Goal: Information Seeking & Learning: Learn about a topic

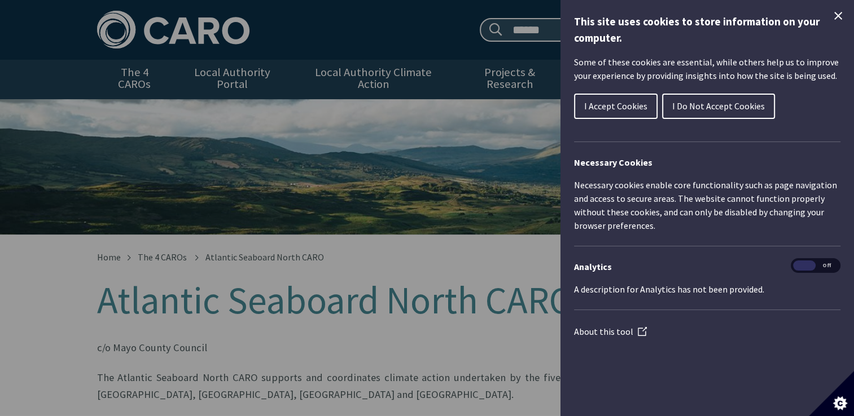
click at [842, 20] on icon "Close Cookie Control" at bounding box center [838, 16] width 14 height 14
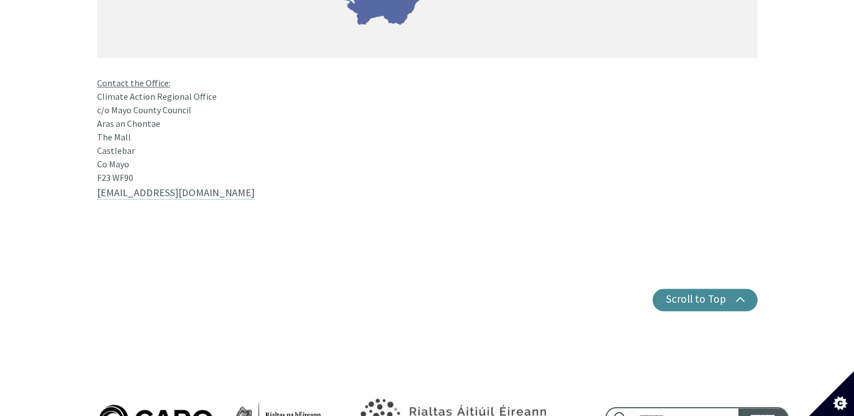
scroll to position [1072, 0]
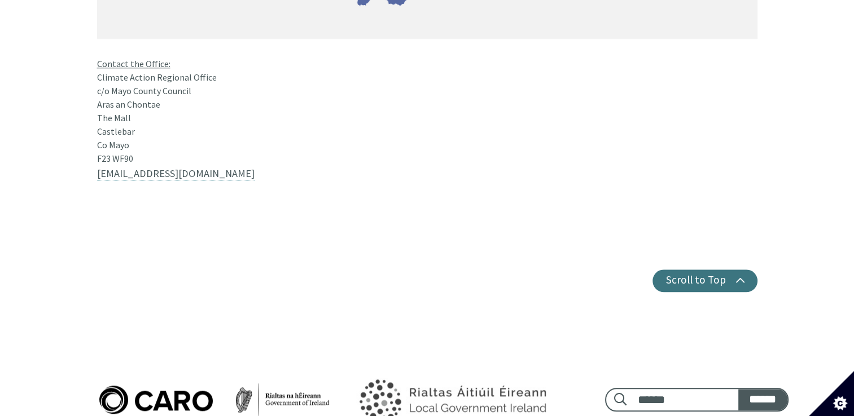
click at [673, 270] on button "Scroll to Top" at bounding box center [704, 281] width 105 height 23
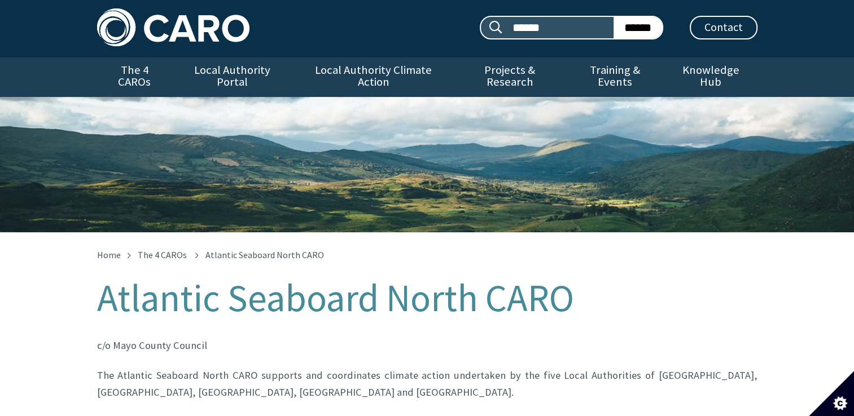
scroll to position [0, 0]
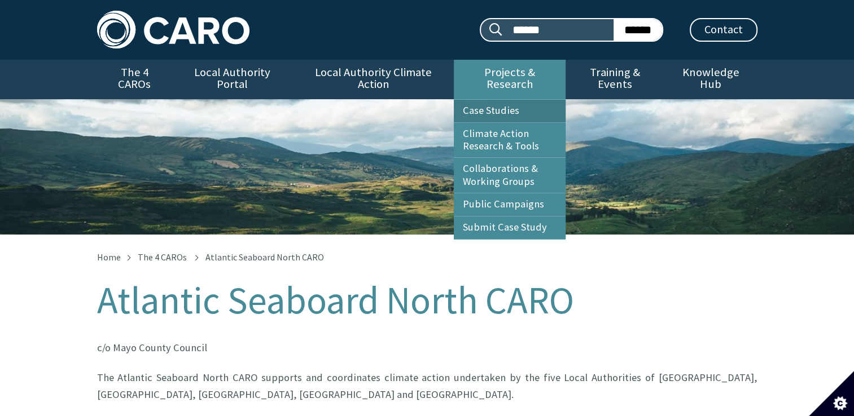
click at [497, 100] on link "Case Studies" at bounding box center [510, 111] width 112 height 23
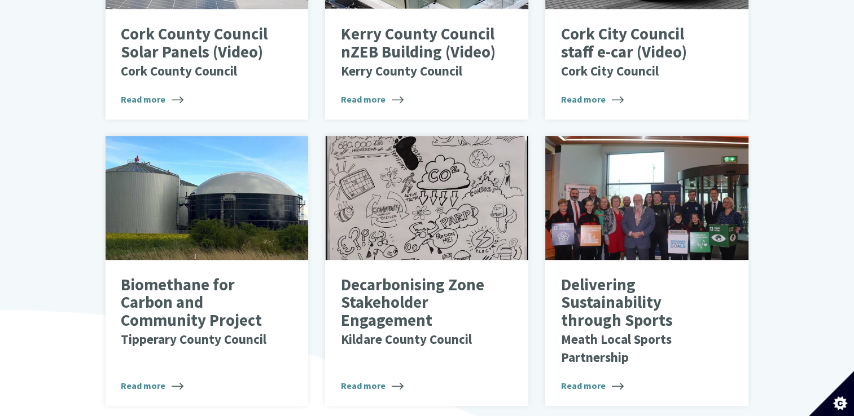
scroll to position [725, 0]
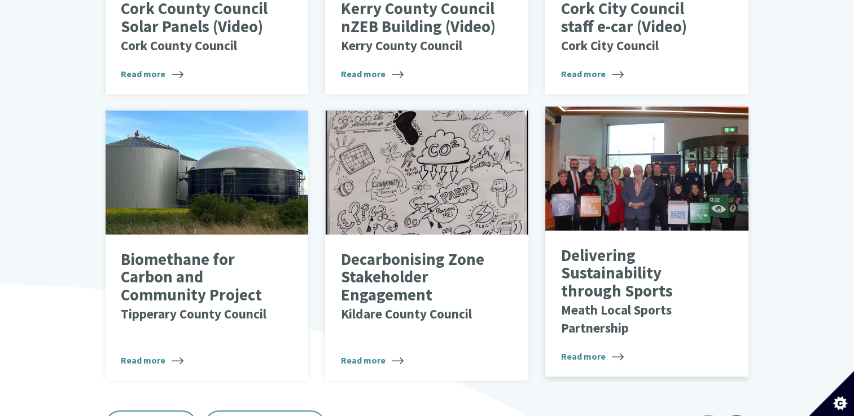
click at [612, 251] on p "Delivering Sustainability through Sports Meath Local Sports Partnership" at bounding box center [638, 291] width 155 height 89
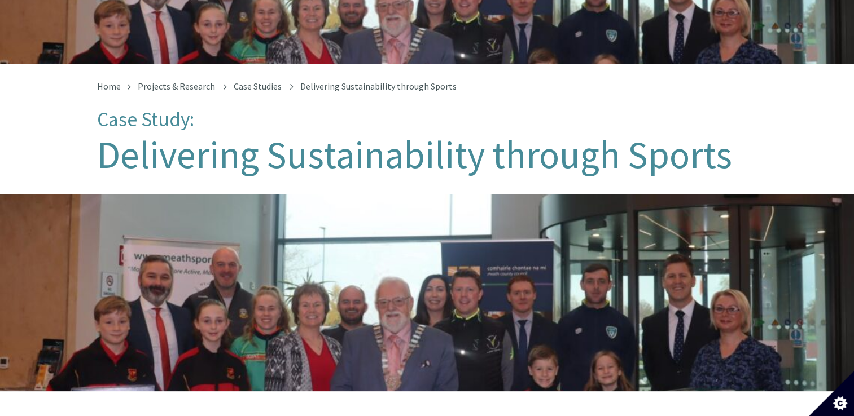
scroll to position [169, 0]
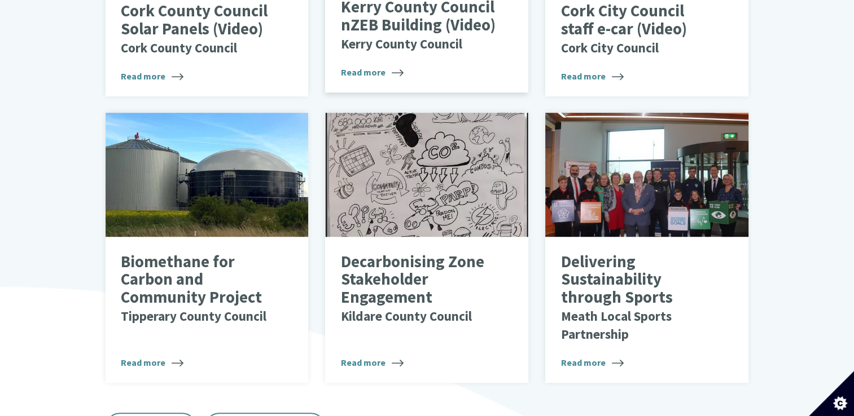
scroll to position [951, 0]
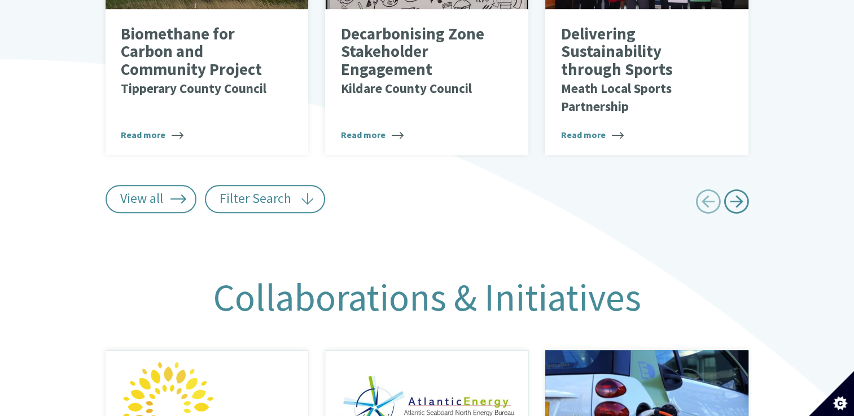
click at [743, 192] on span "Next page" at bounding box center [735, 201] width 25 height 25
type input "******"
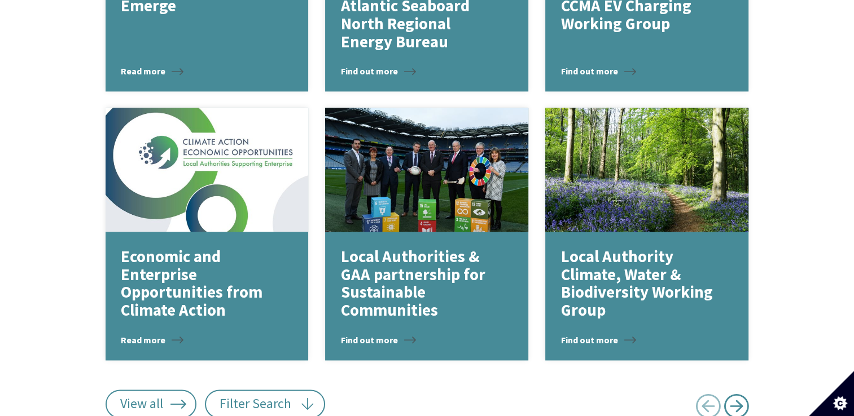
scroll to position [1684, 0]
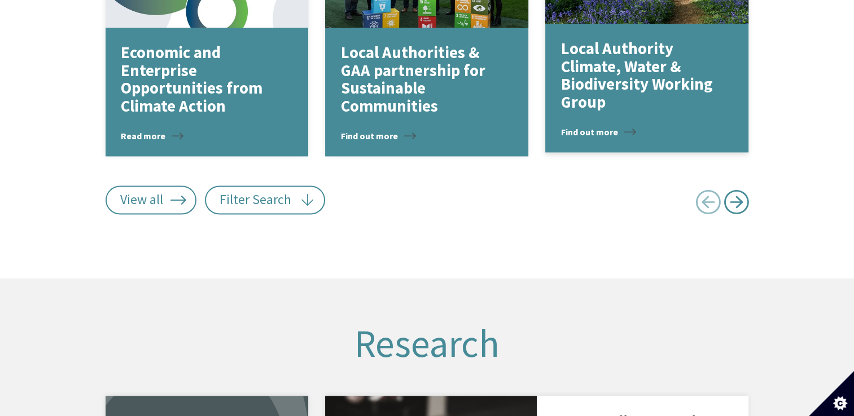
click at [596, 125] on span "Find out more" at bounding box center [598, 132] width 75 height 14
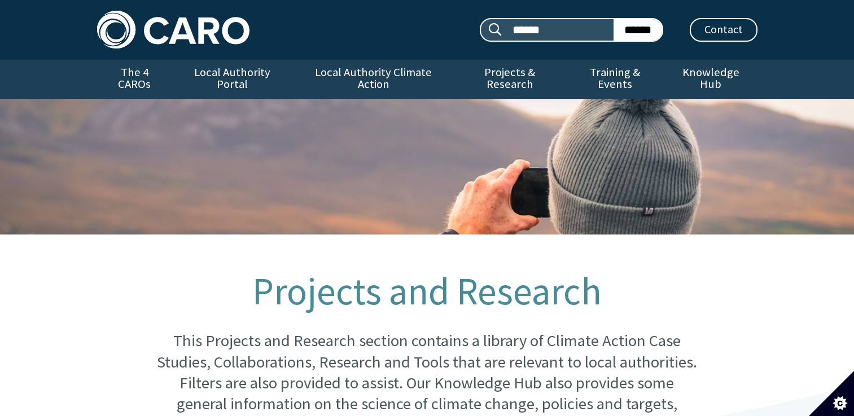
scroll to position [1684, 0]
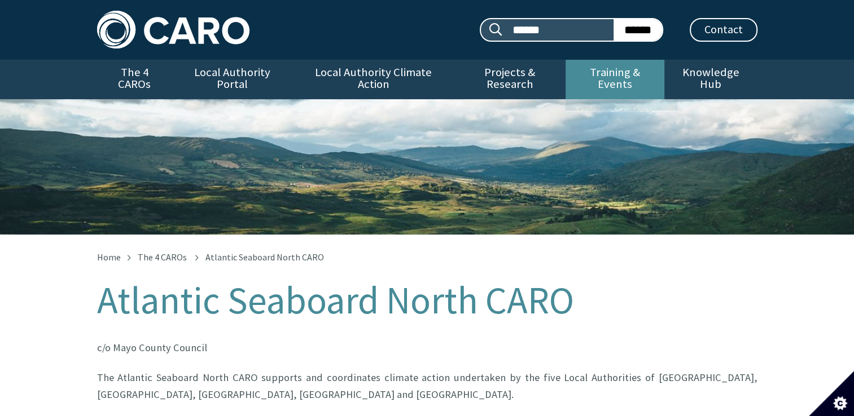
click at [624, 72] on link "Training & Events" at bounding box center [614, 80] width 99 height 40
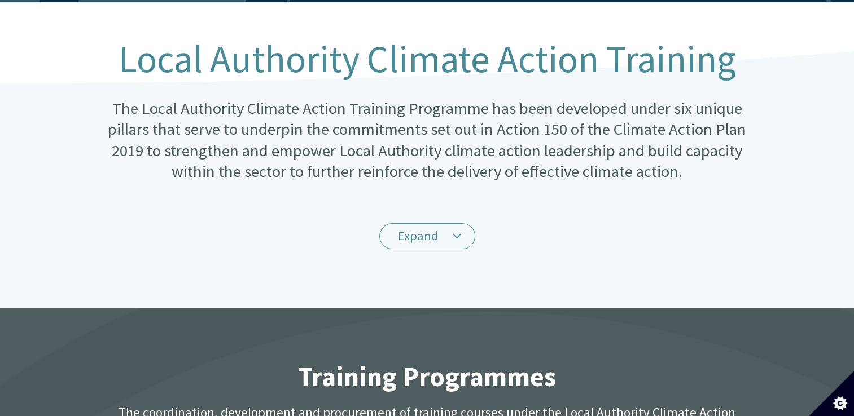
scroll to position [339, 0]
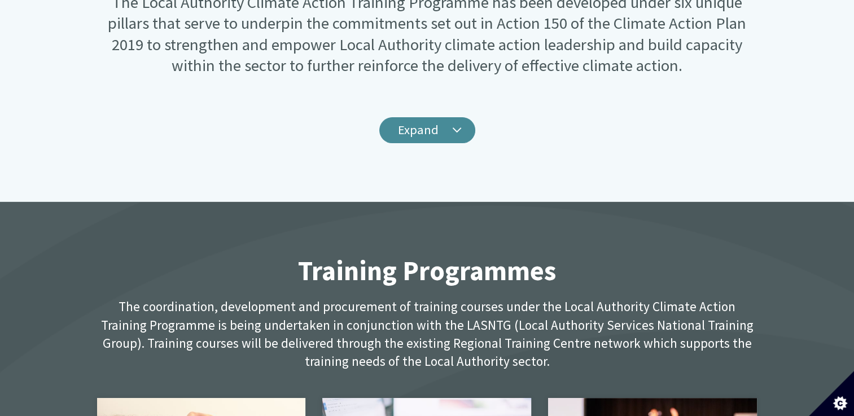
click at [433, 117] on link "Expand" at bounding box center [427, 130] width 96 height 27
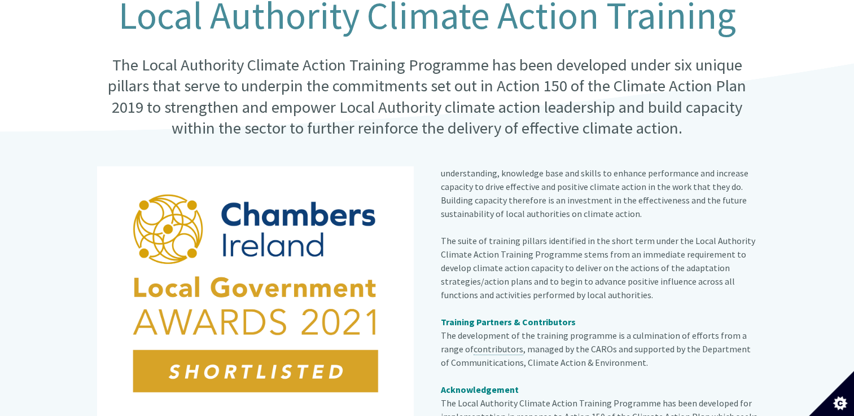
scroll to position [113, 0]
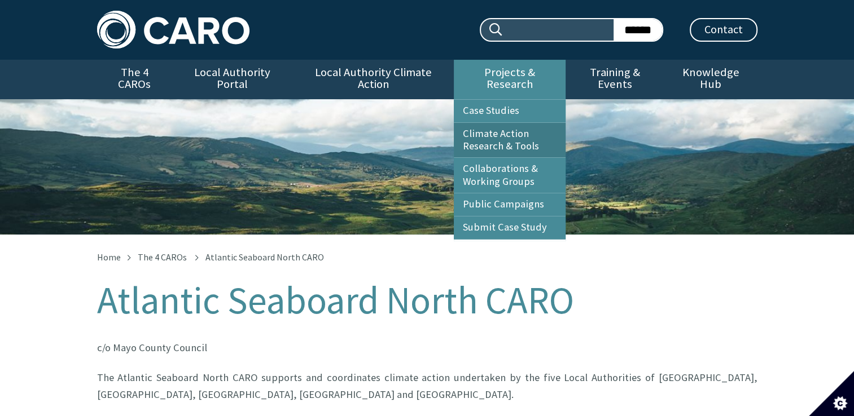
click at [508, 123] on link "Climate Action Research & Tools" at bounding box center [510, 140] width 112 height 35
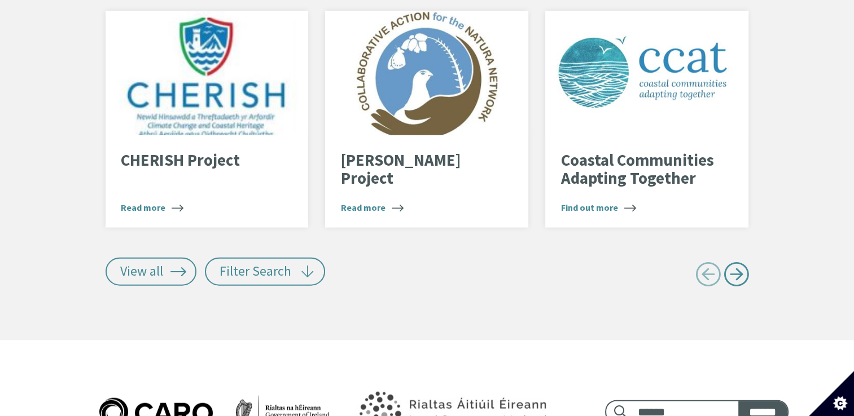
scroll to position [2468, 0]
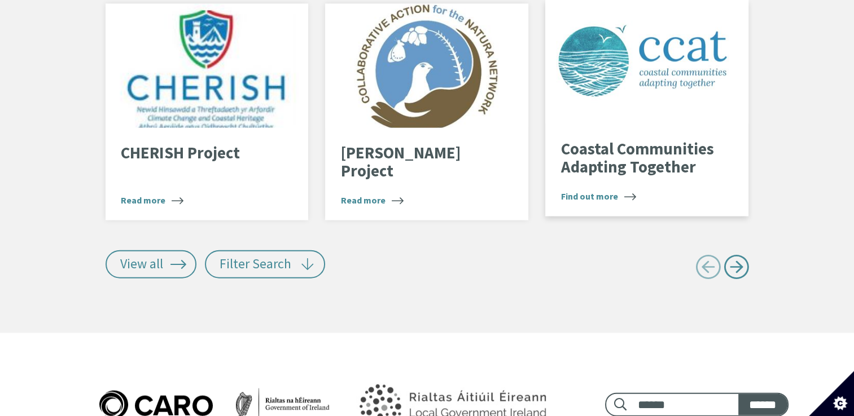
click at [587, 190] on span "Find out more" at bounding box center [598, 197] width 75 height 14
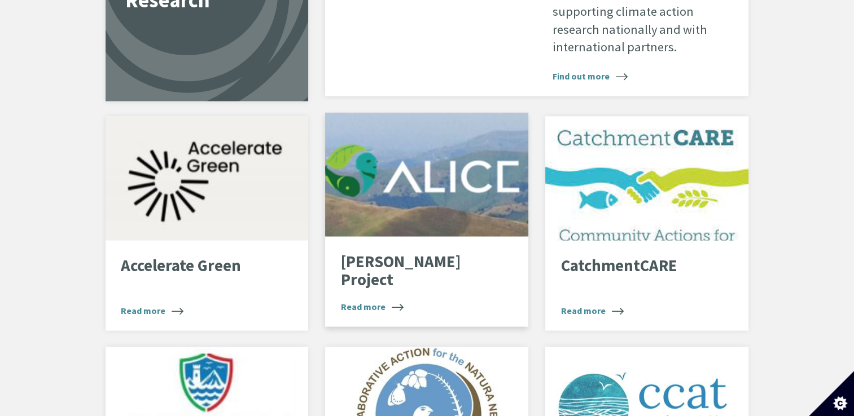
scroll to position [2129, 0]
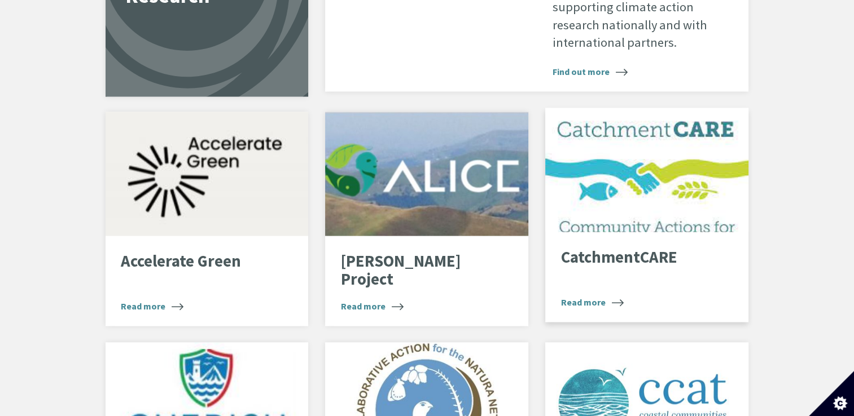
click at [602, 248] on p "CatchmentCARE" at bounding box center [638, 257] width 155 height 18
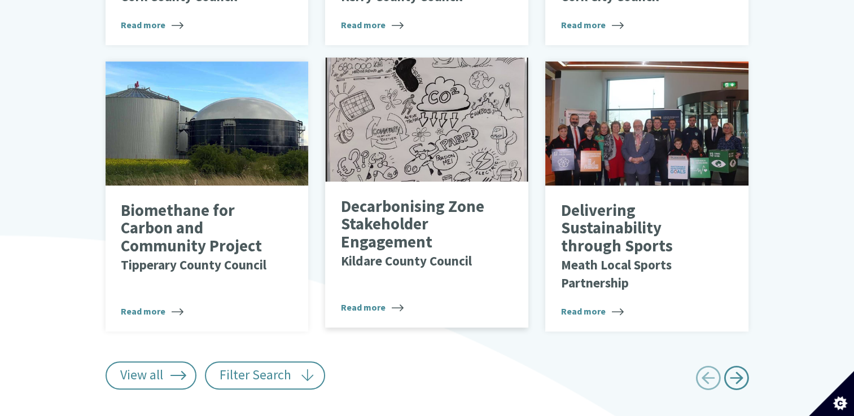
scroll to position [775, 0]
click at [419, 198] on p "Decarbonising Zone Stakeholder Engagement Kildare County Council" at bounding box center [418, 234] width 155 height 72
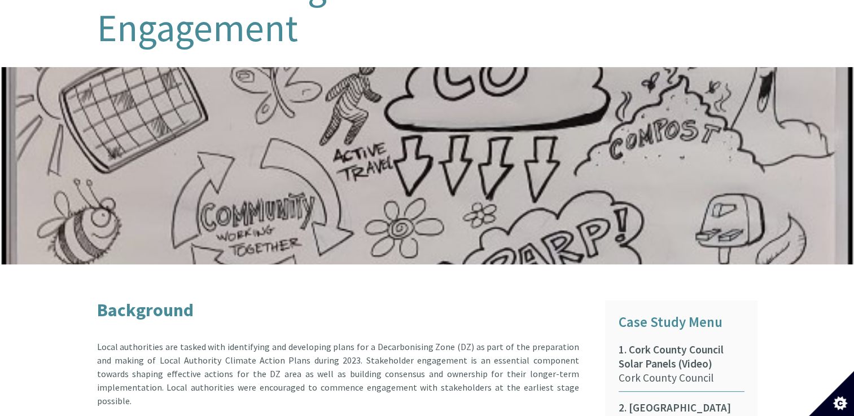
scroll to position [451, 0]
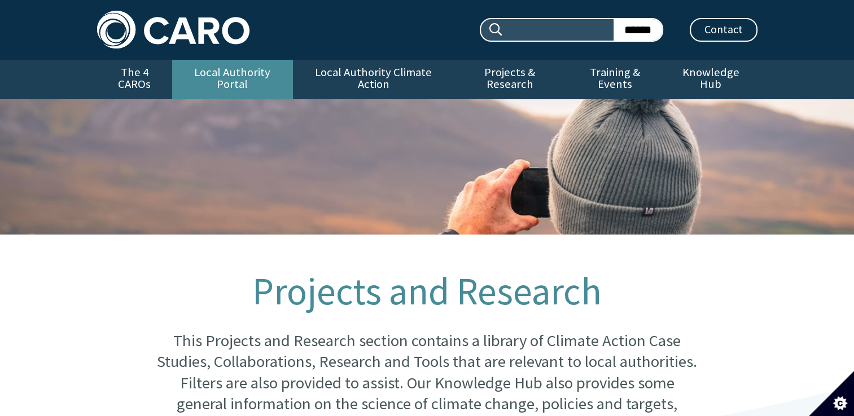
click at [208, 70] on link "Local Authority Portal" at bounding box center [232, 80] width 121 height 40
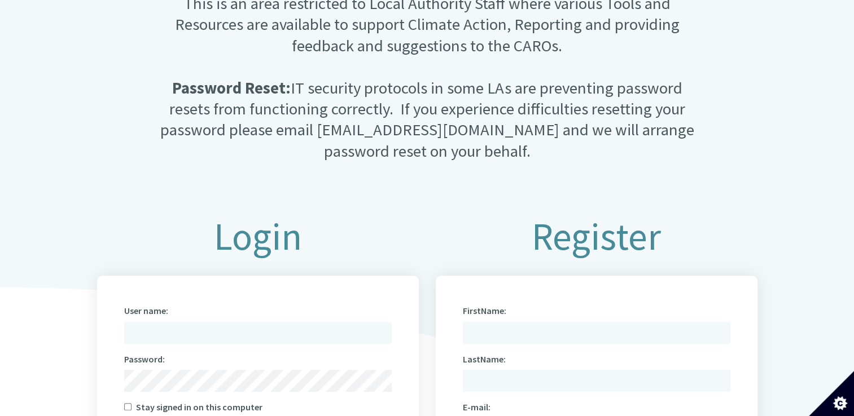
scroll to position [564, 0]
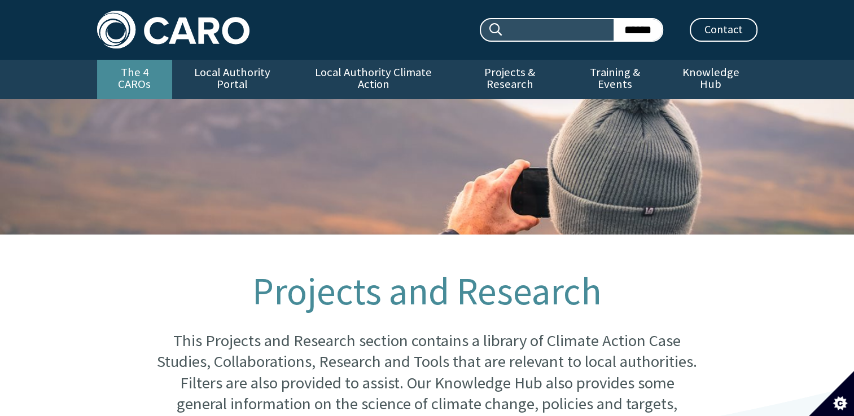
click at [129, 75] on link "The 4 CAROs" at bounding box center [134, 80] width 75 height 40
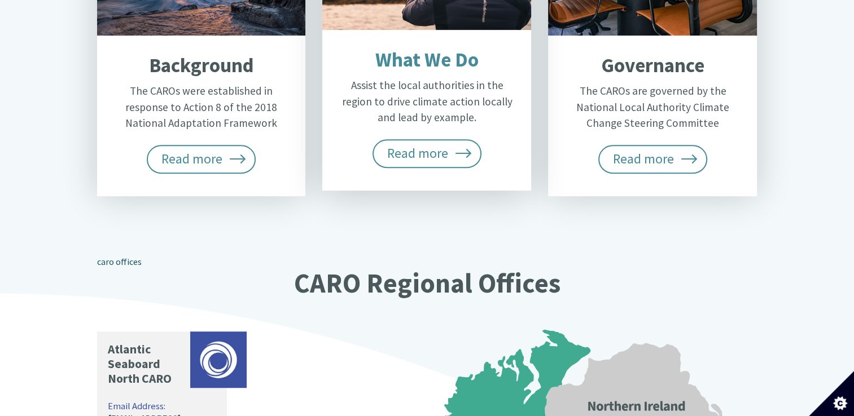
scroll to position [734, 0]
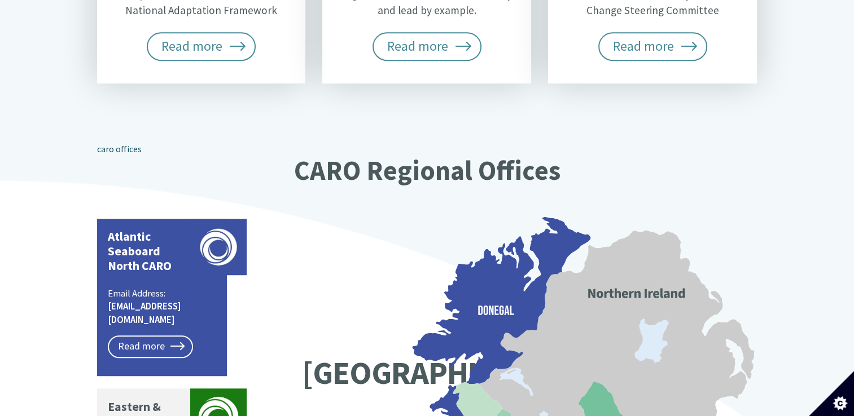
click at [485, 267] on icon at bounding box center [501, 301] width 178 height 168
click at [163, 336] on link "Read more" at bounding box center [150, 347] width 85 height 23
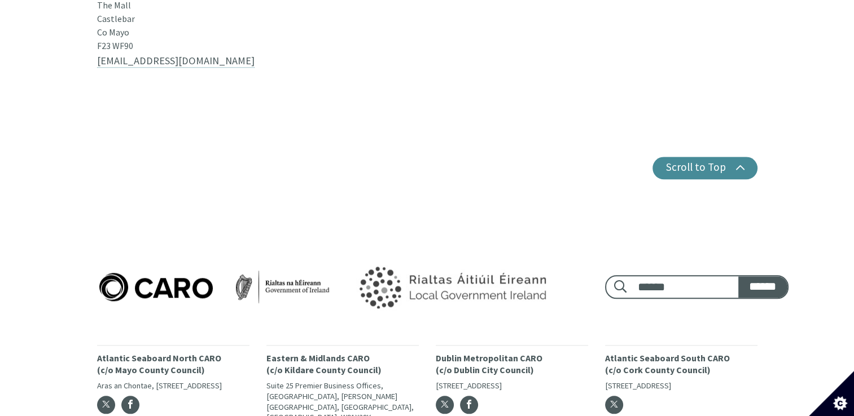
scroll to position [1244, 0]
